Goal: Transaction & Acquisition: Obtain resource

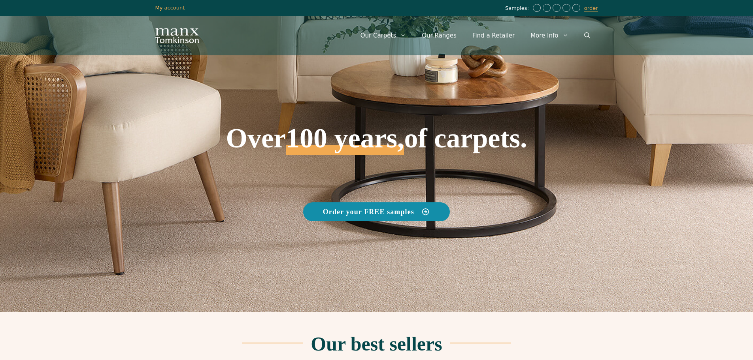
click at [378, 215] on span "Order your FREE samples" at bounding box center [368, 211] width 91 height 7
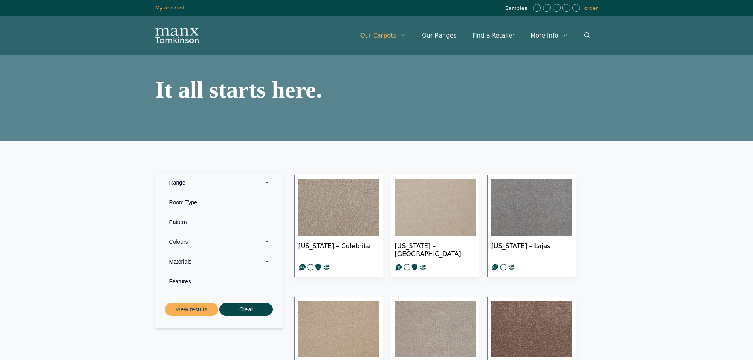
click at [266, 186] on label "Range 0" at bounding box center [218, 183] width 115 height 20
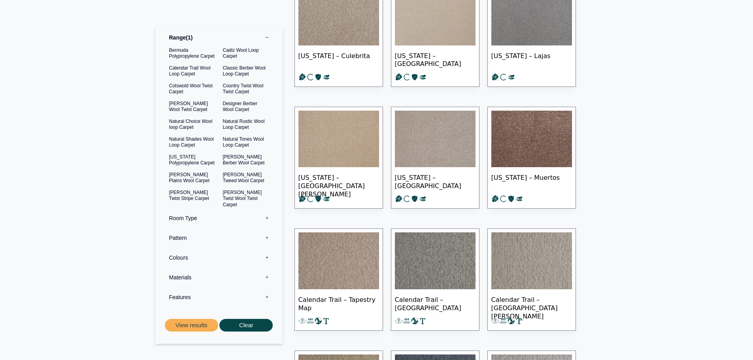
scroll to position [198, 0]
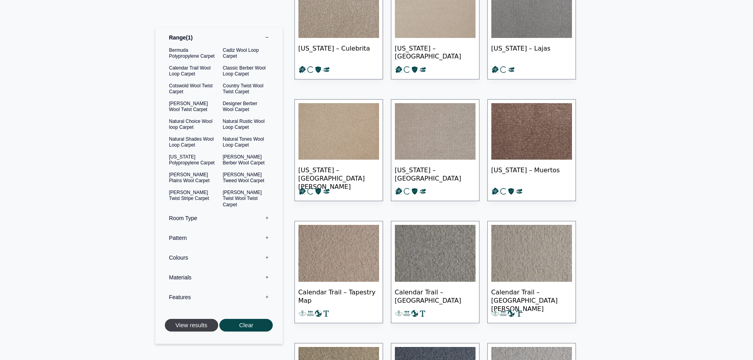
click at [200, 319] on button "View results" at bounding box center [191, 325] width 53 height 13
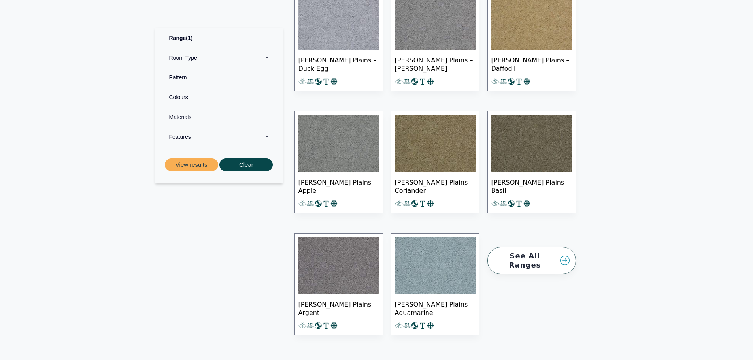
scroll to position [948, 0]
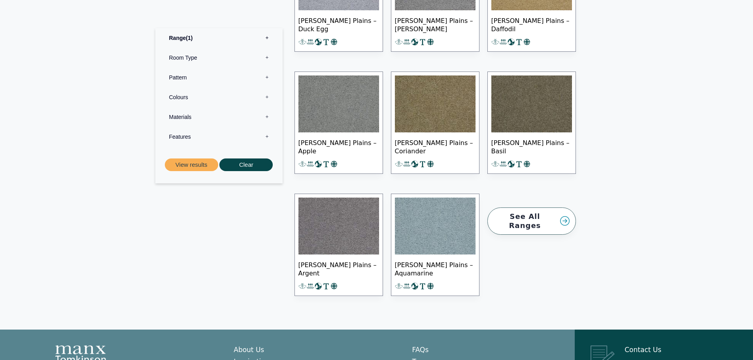
click at [529, 221] on link "See All Ranges" at bounding box center [531, 220] width 89 height 27
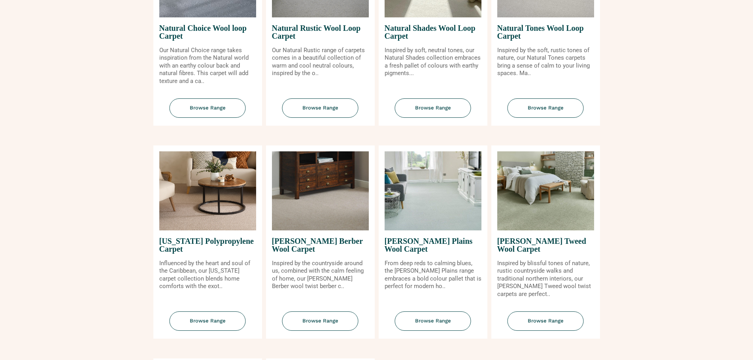
scroll to position [672, 0]
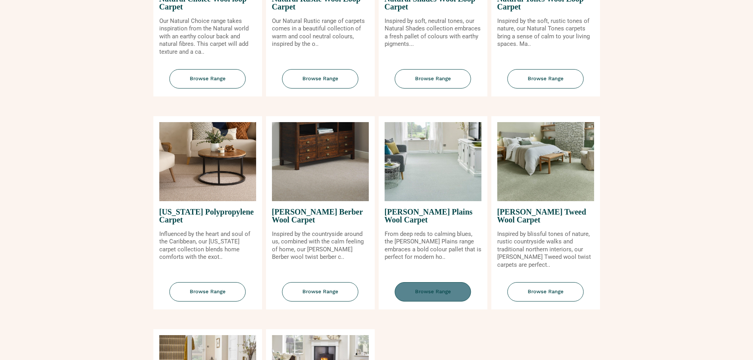
click at [429, 288] on span "Browse Range" at bounding box center [433, 291] width 76 height 19
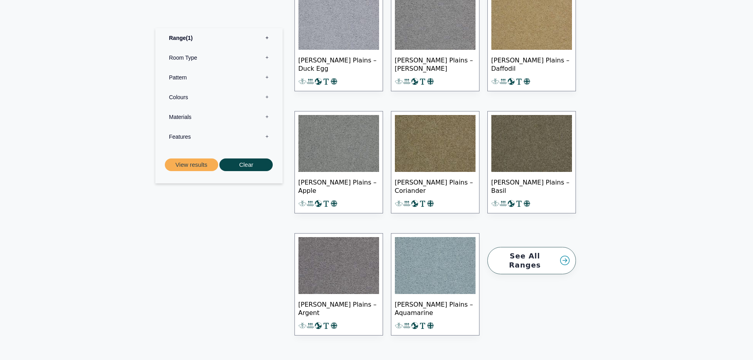
scroll to position [948, 0]
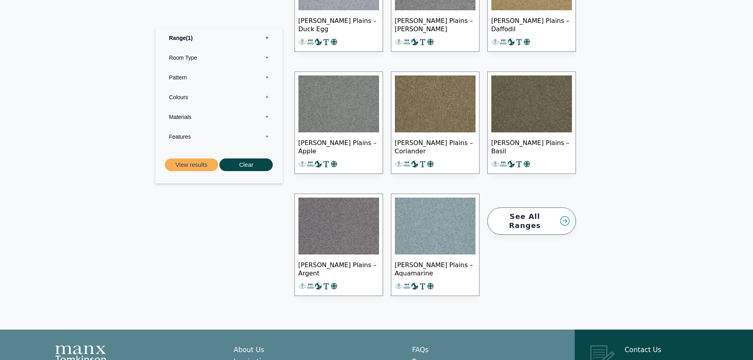
click at [515, 123] on img at bounding box center [531, 103] width 81 height 57
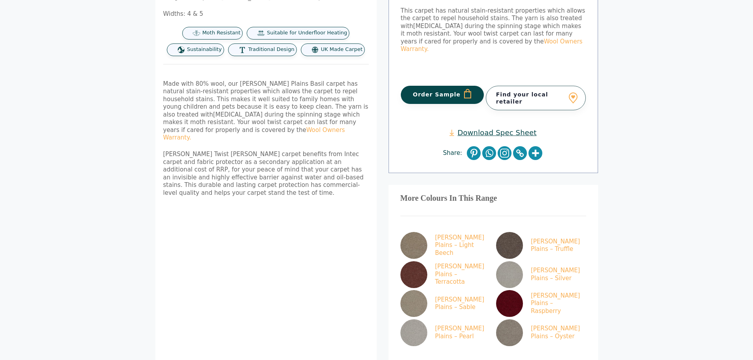
scroll to position [277, 0]
